Goal: Task Accomplishment & Management: Complete application form

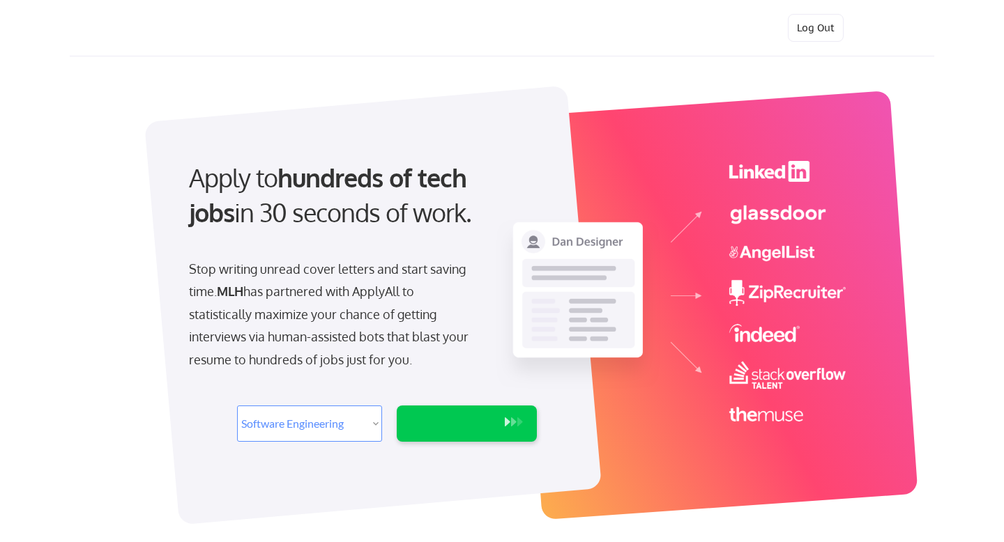
select select ""engineering""
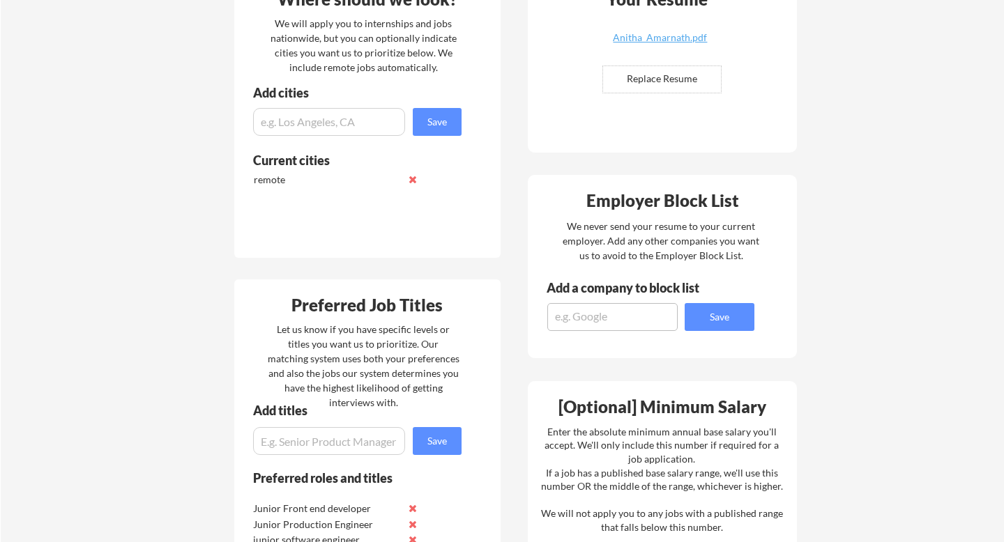
scroll to position [210, 0]
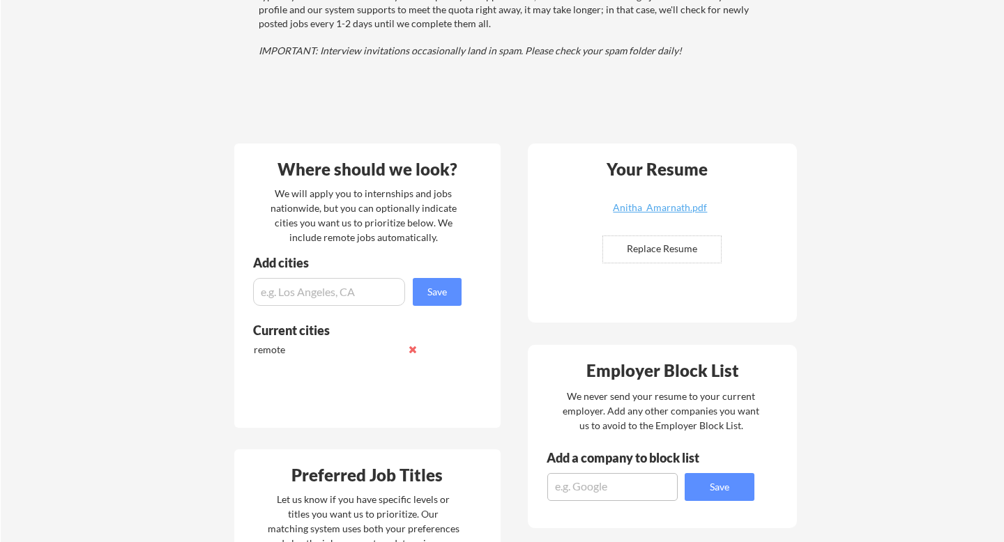
click at [340, 286] on input "input" at bounding box center [329, 292] width 152 height 28
type input "B"
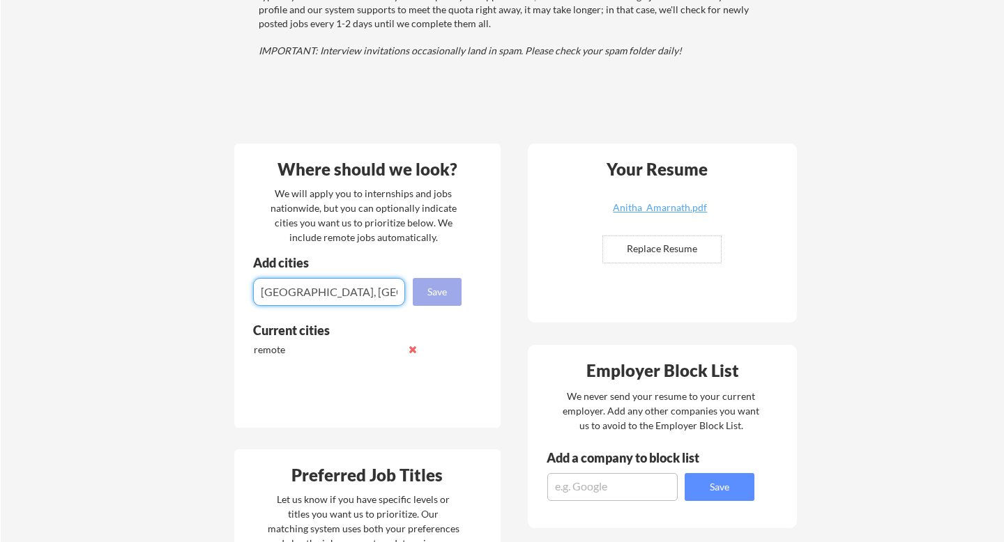
type input "[GEOGRAPHIC_DATA], [GEOGRAPHIC_DATA]"
click at [433, 290] on button "Save" at bounding box center [437, 292] width 49 height 28
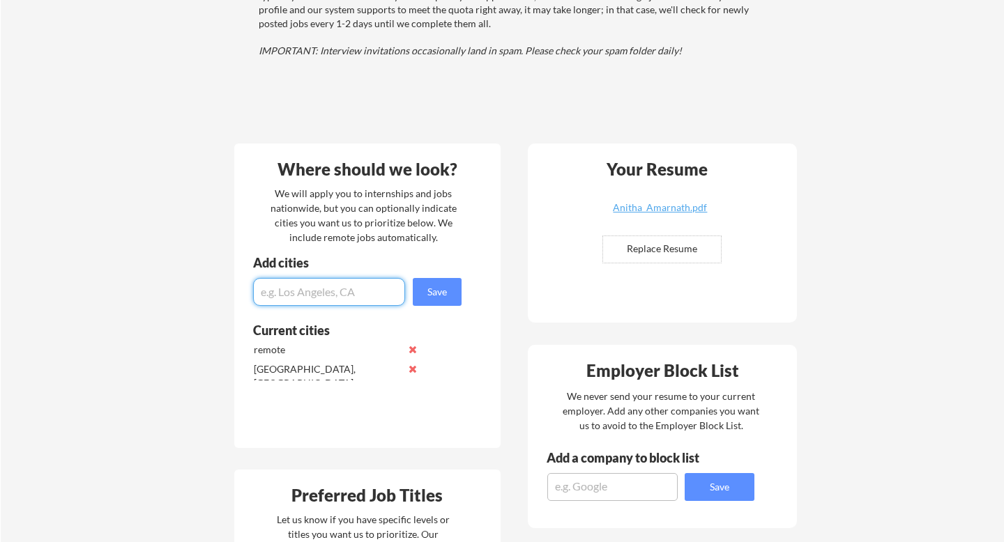
click at [414, 373] on button at bounding box center [413, 369] width 10 height 10
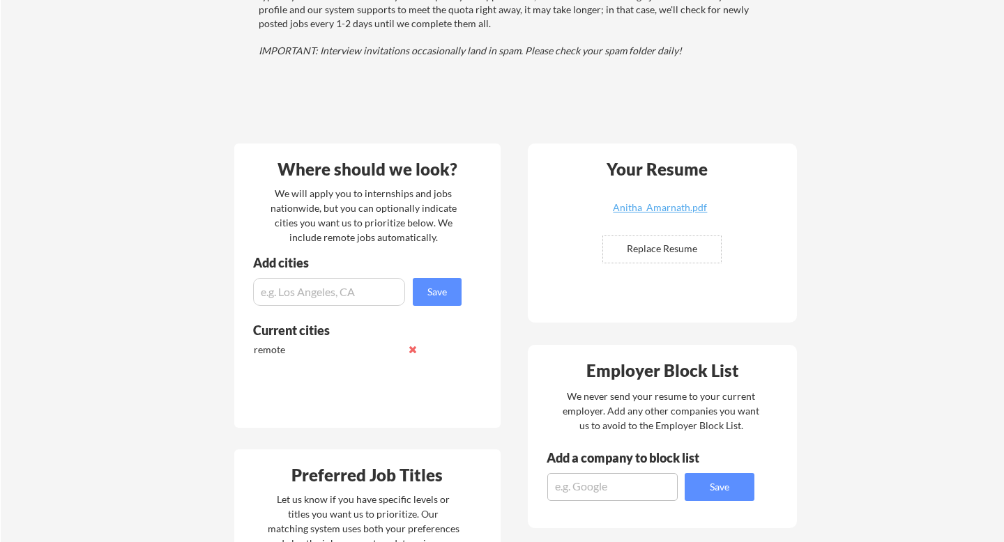
click at [335, 292] on input "input" at bounding box center [329, 292] width 152 height 28
type input "[GEOGRAPHIC_DATA], [GEOGRAPHIC_DATA], [GEOGRAPHIC_DATA]"
click at [446, 292] on button "Save" at bounding box center [437, 292] width 49 height 28
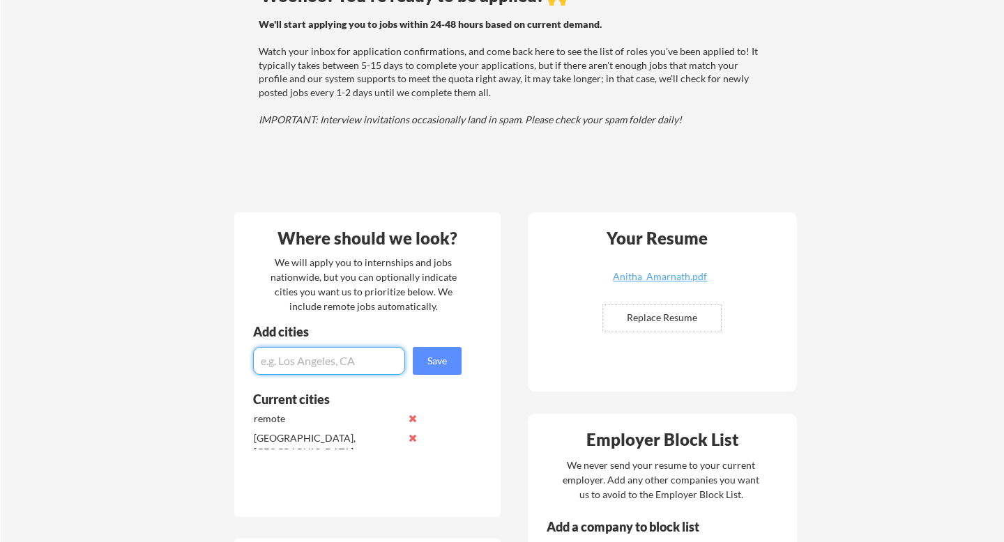
scroll to position [0, 0]
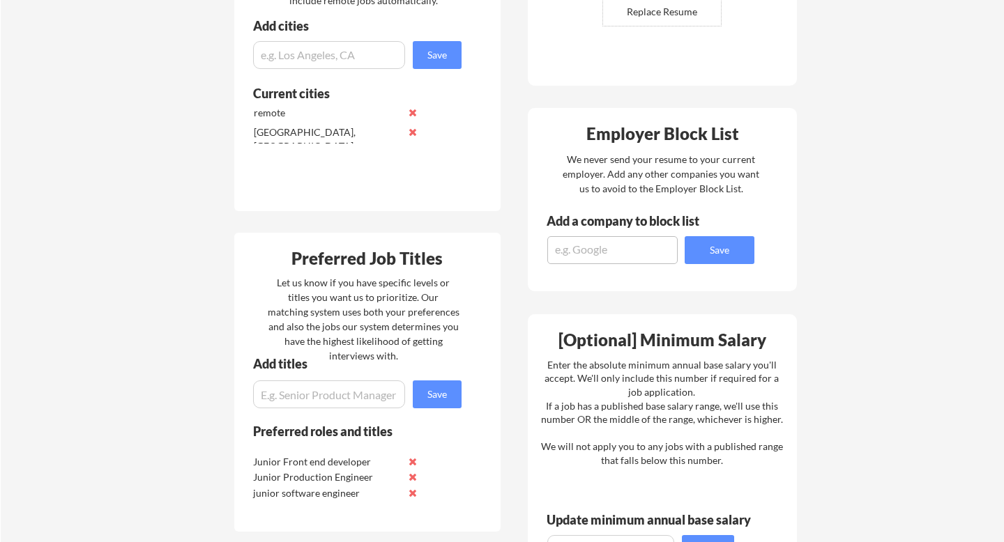
scroll to position [453, 0]
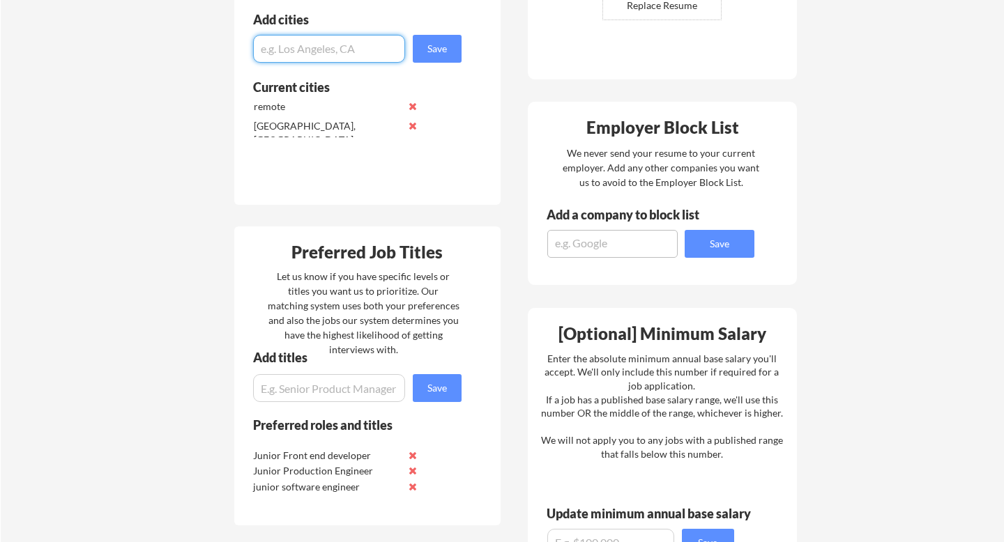
click at [351, 45] on input "input" at bounding box center [329, 49] width 152 height 28
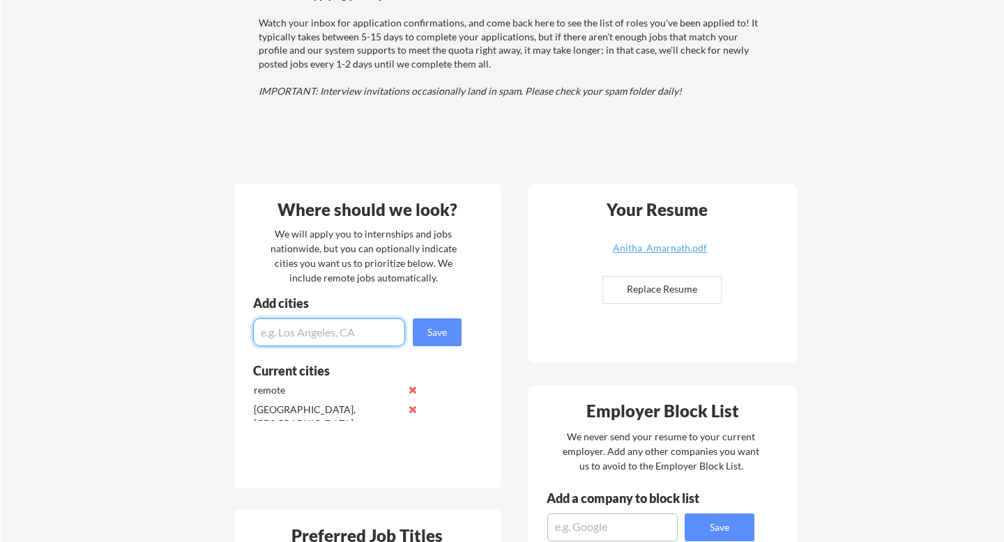
scroll to position [183, 0]
